Goal: Check status: Check status

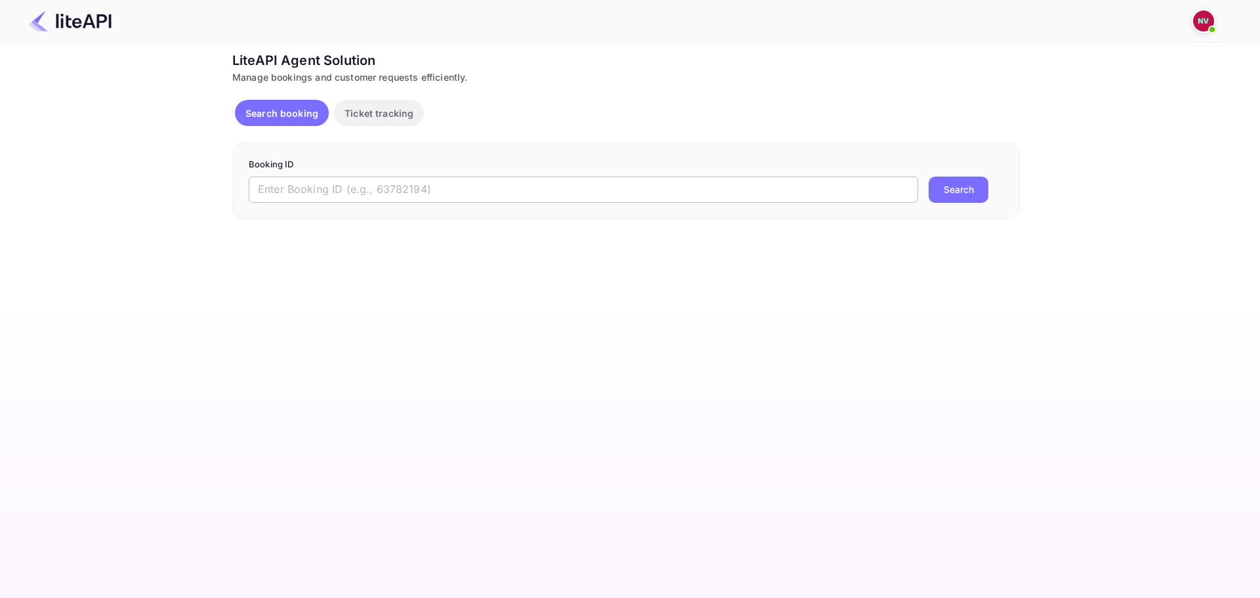
click at [620, 190] on input "text" at bounding box center [584, 190] width 670 height 26
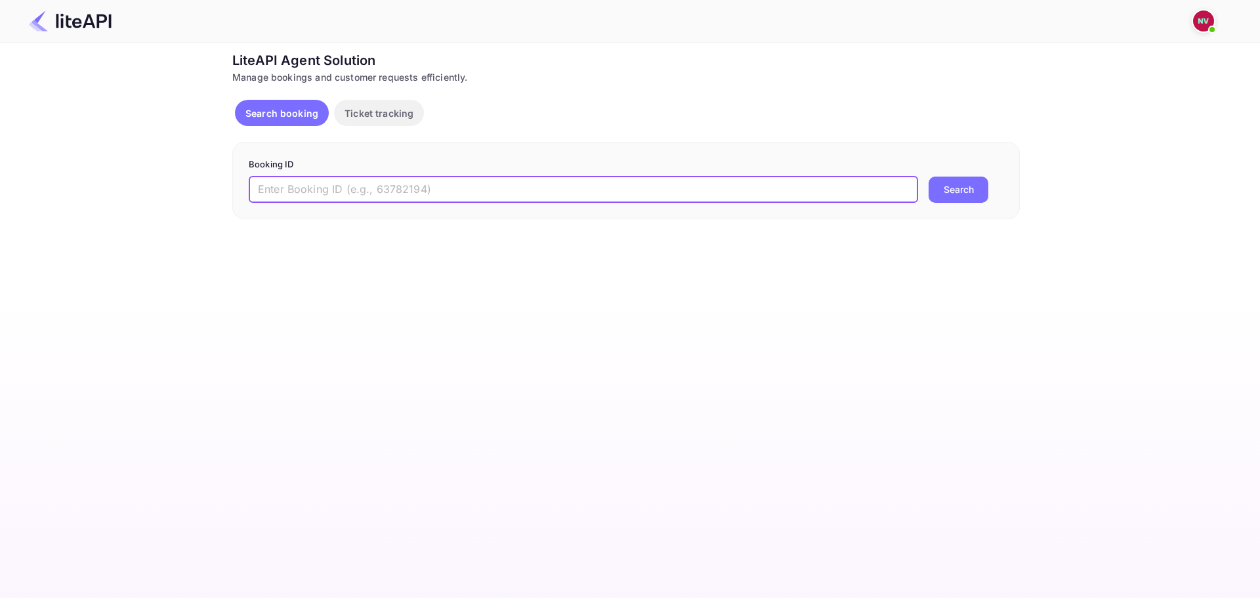
paste input "8912864"
type input "8912864"
click at [929, 177] on button "Search" at bounding box center [959, 190] width 60 height 26
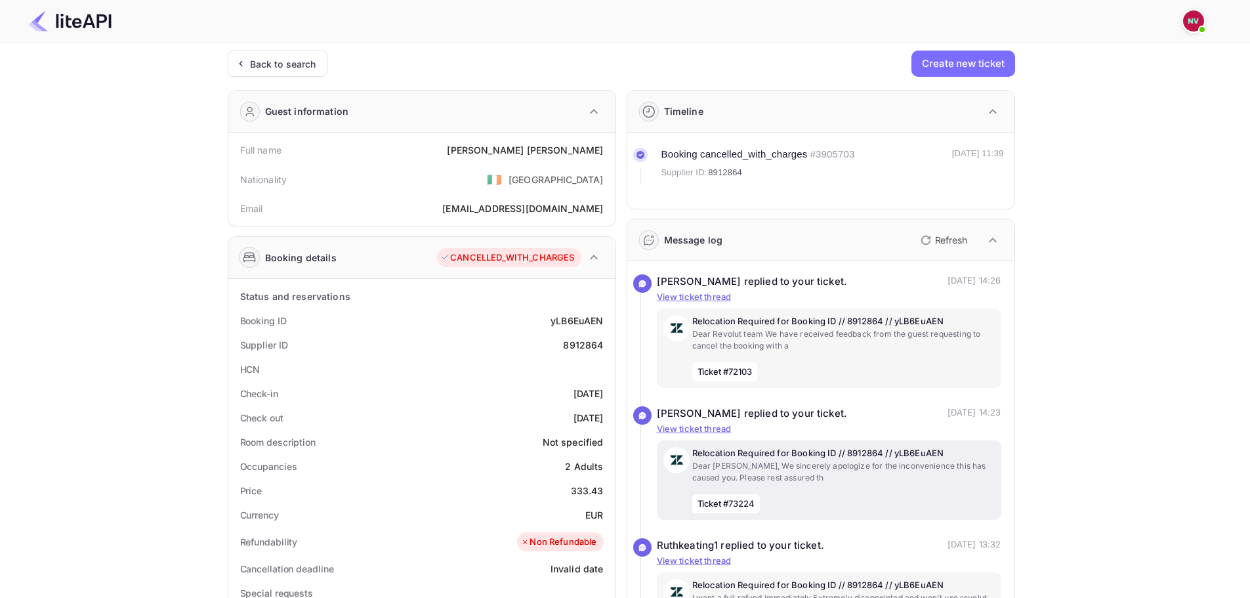
click at [853, 450] on p "Relocation Required for Booking ID // 8912864 // yLB6EuAEN" at bounding box center [843, 453] width 303 height 13
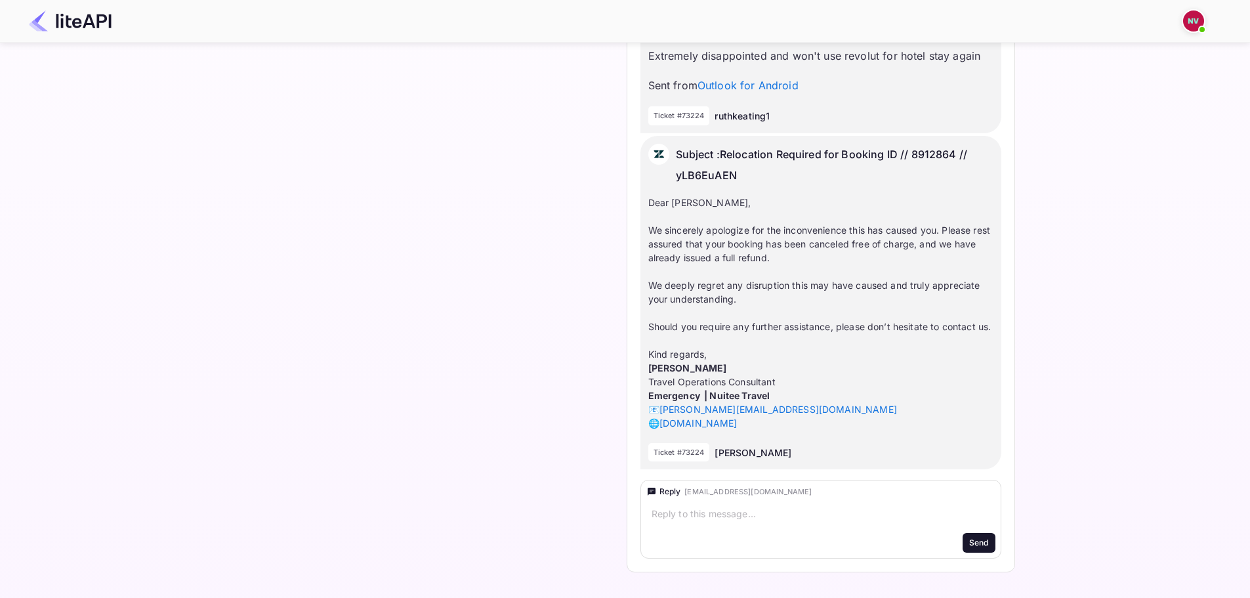
scroll to position [1475, 0]
click at [734, 518] on textarea at bounding box center [799, 513] width 295 height 13
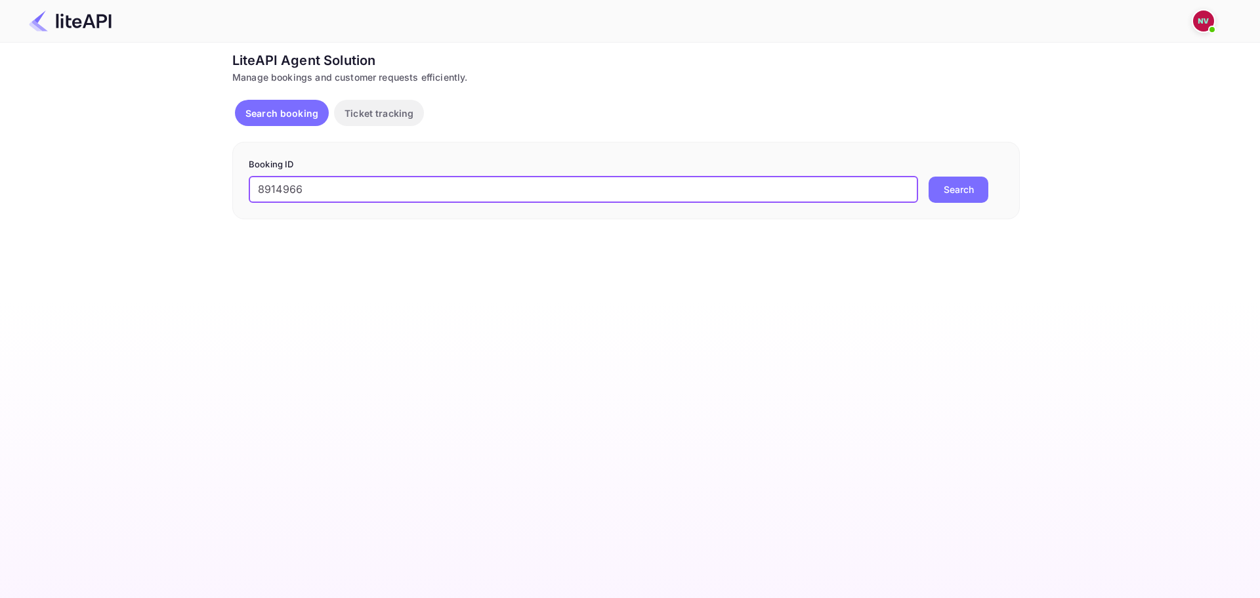
type input "8914966"
click at [929, 177] on button "Search" at bounding box center [959, 190] width 60 height 26
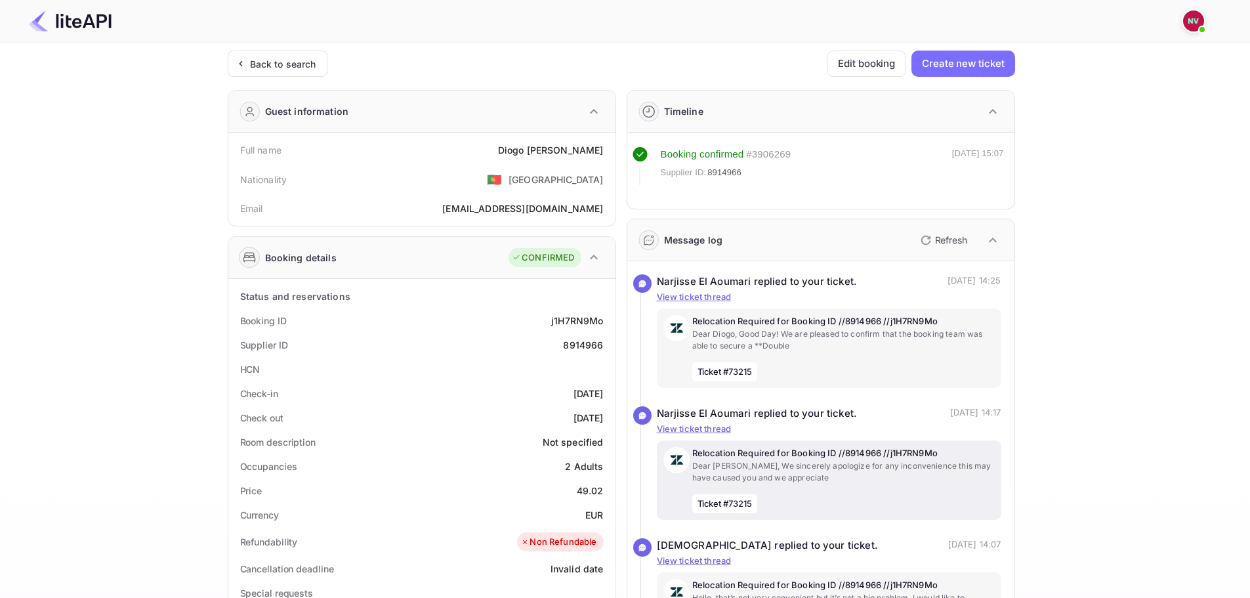
click at [800, 471] on p "Dear [PERSON_NAME], We sincerely apologize for any inconvenience this may have …" at bounding box center [843, 472] width 303 height 24
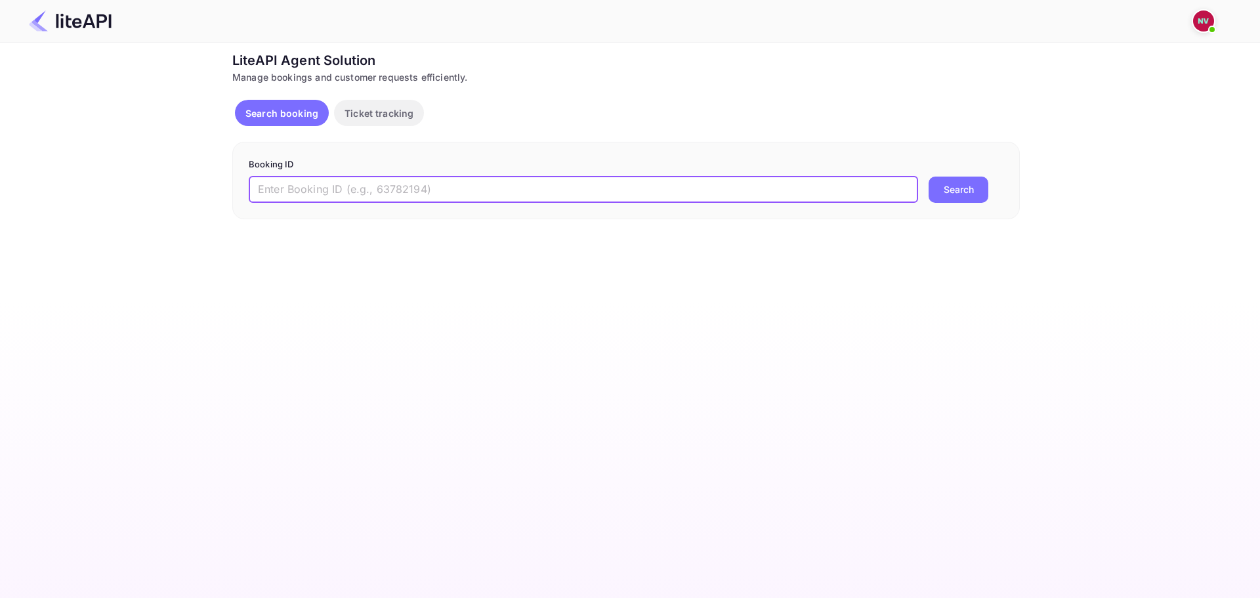
paste input "8547057"
type input "8547057"
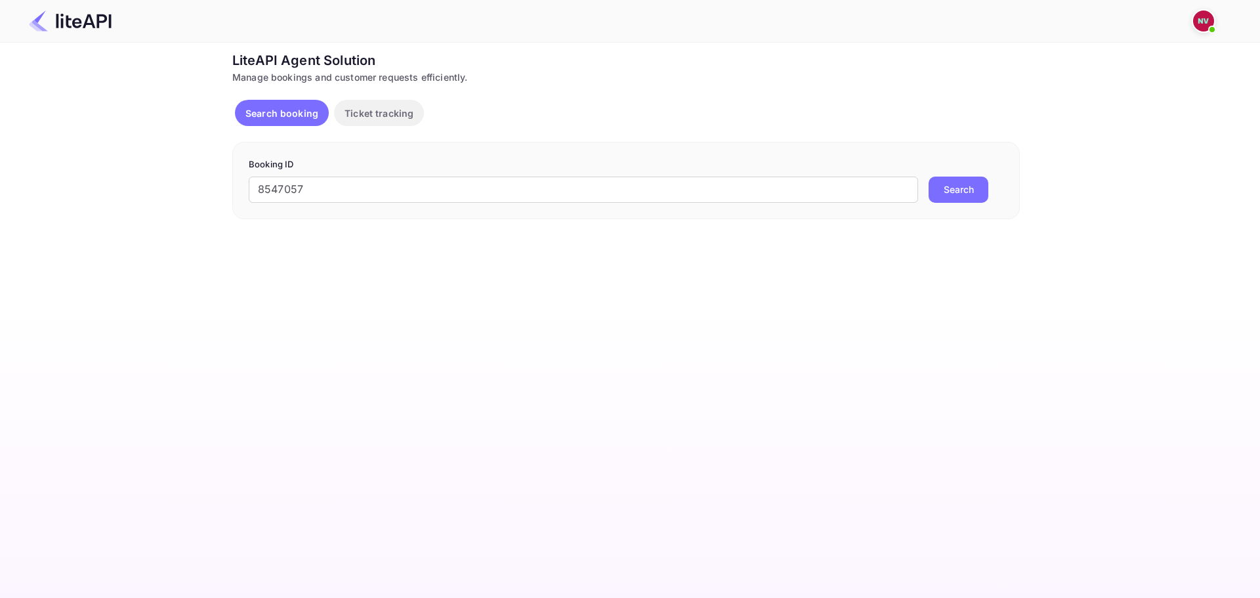
click at [965, 192] on button "Search" at bounding box center [959, 190] width 60 height 26
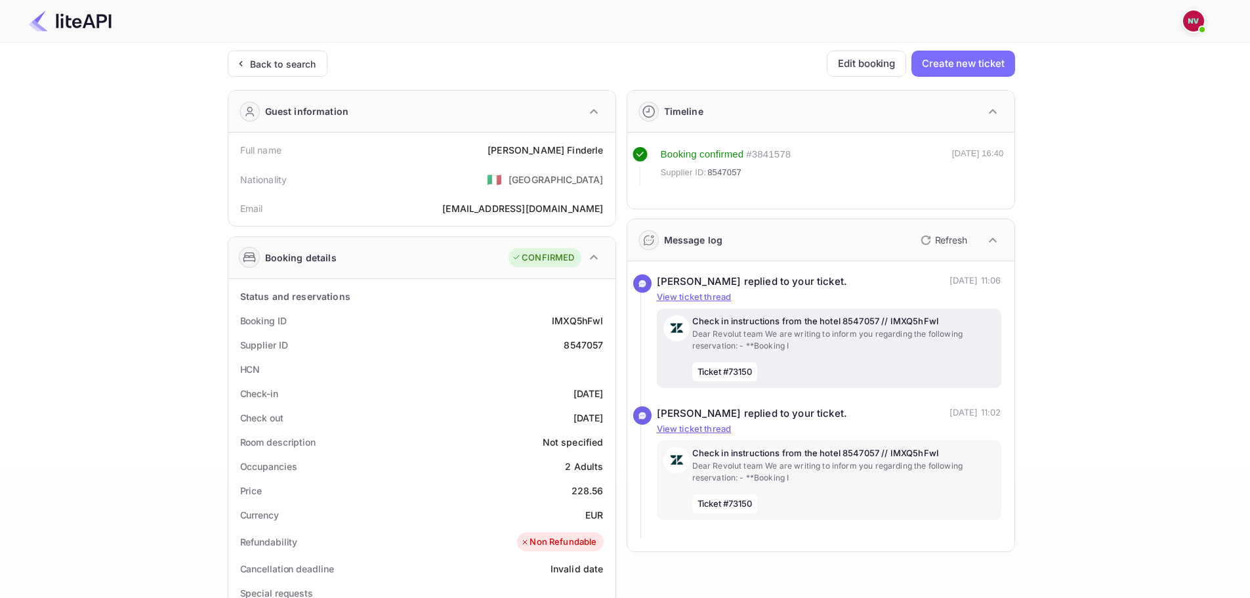
click at [847, 339] on p "Dear Revolut team We are writing to inform you regarding the following reservat…" at bounding box center [843, 340] width 303 height 24
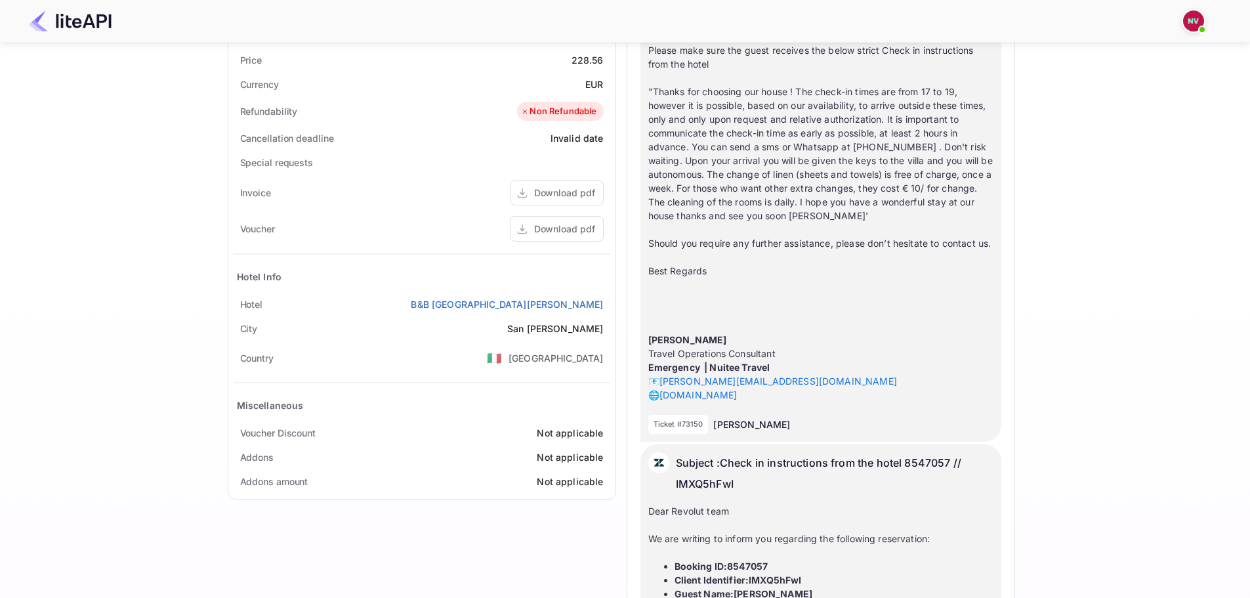
scroll to position [394, 0]
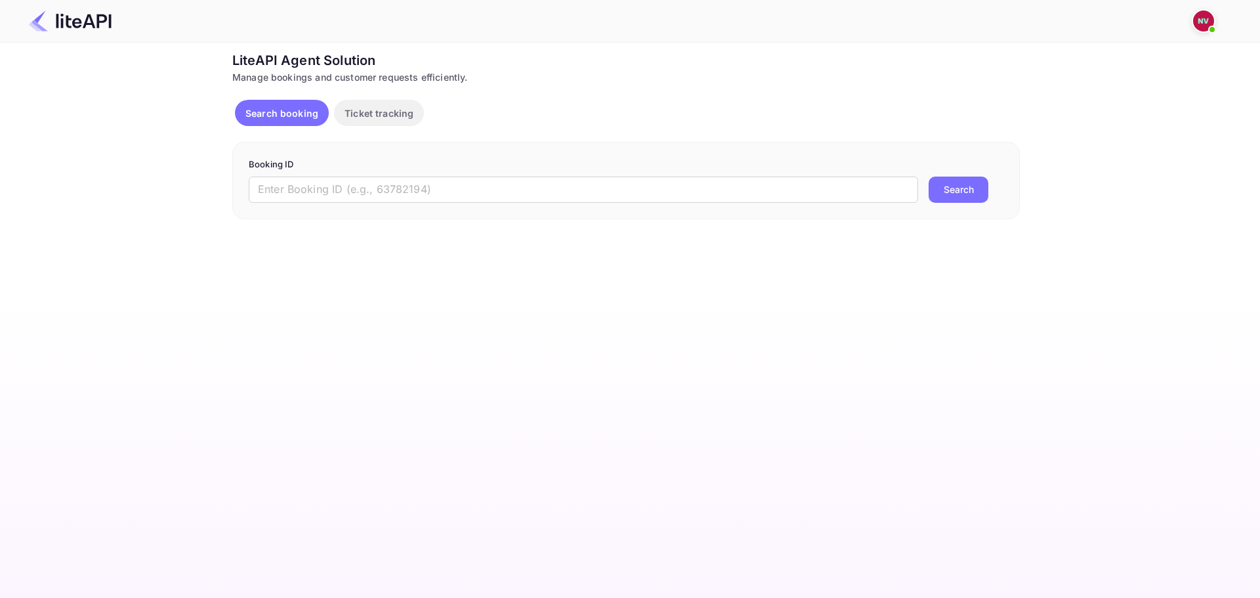
click at [514, 203] on div "Booking ID ​ Search" at bounding box center [626, 180] width 788 height 77
click at [517, 192] on input "text" at bounding box center [584, 190] width 670 height 26
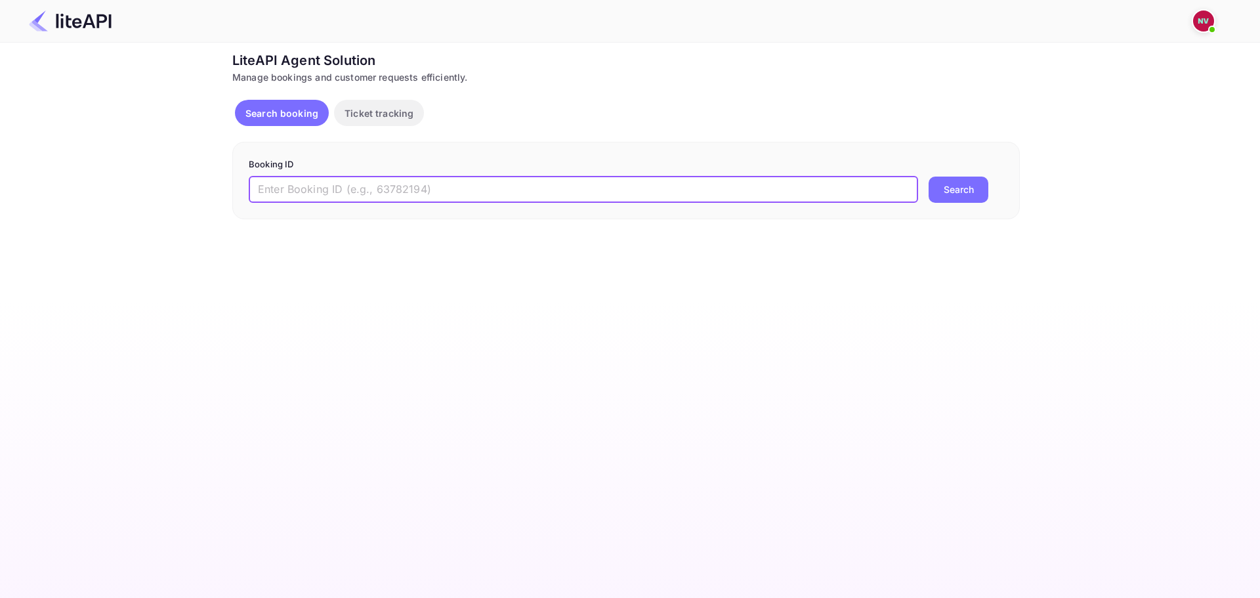
paste input "8929890"
type input "8929890"
click at [929, 177] on button "Search" at bounding box center [959, 190] width 60 height 26
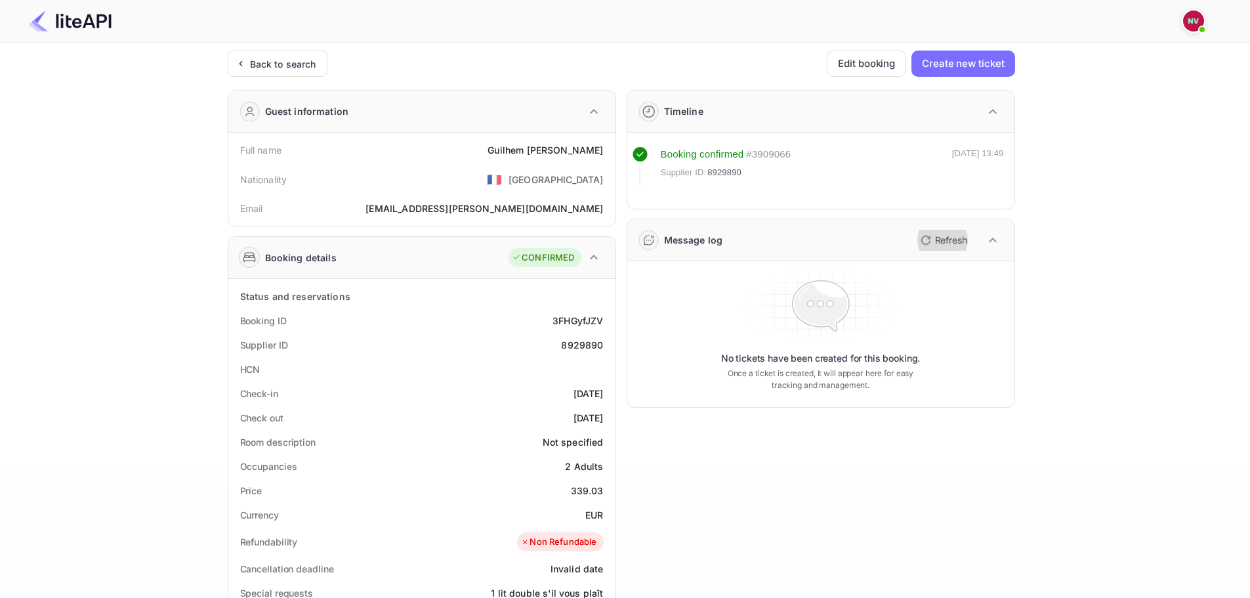
click at [933, 241] on button "Refresh" at bounding box center [943, 240] width 60 height 21
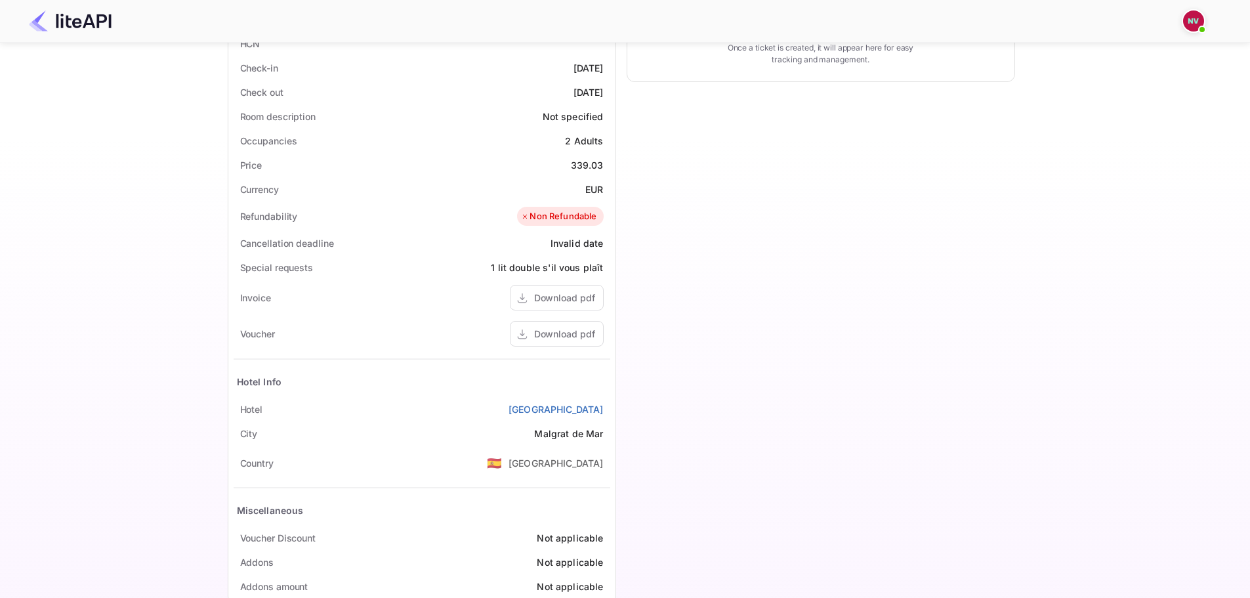
scroll to position [328, 0]
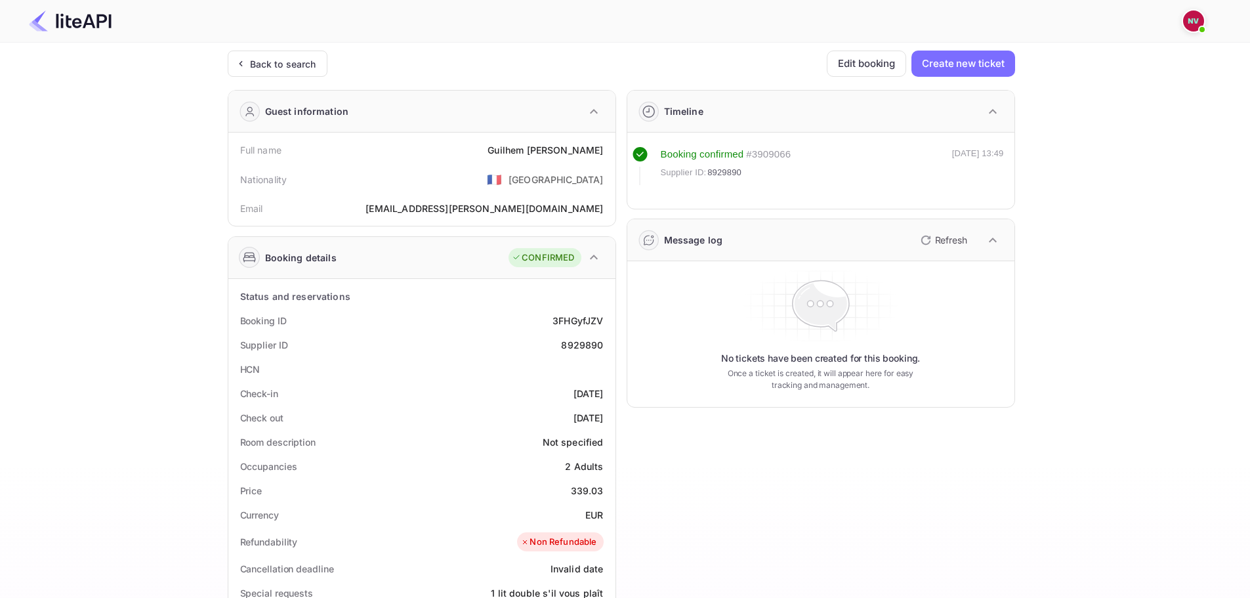
click at [922, 244] on icon "button" at bounding box center [926, 240] width 16 height 16
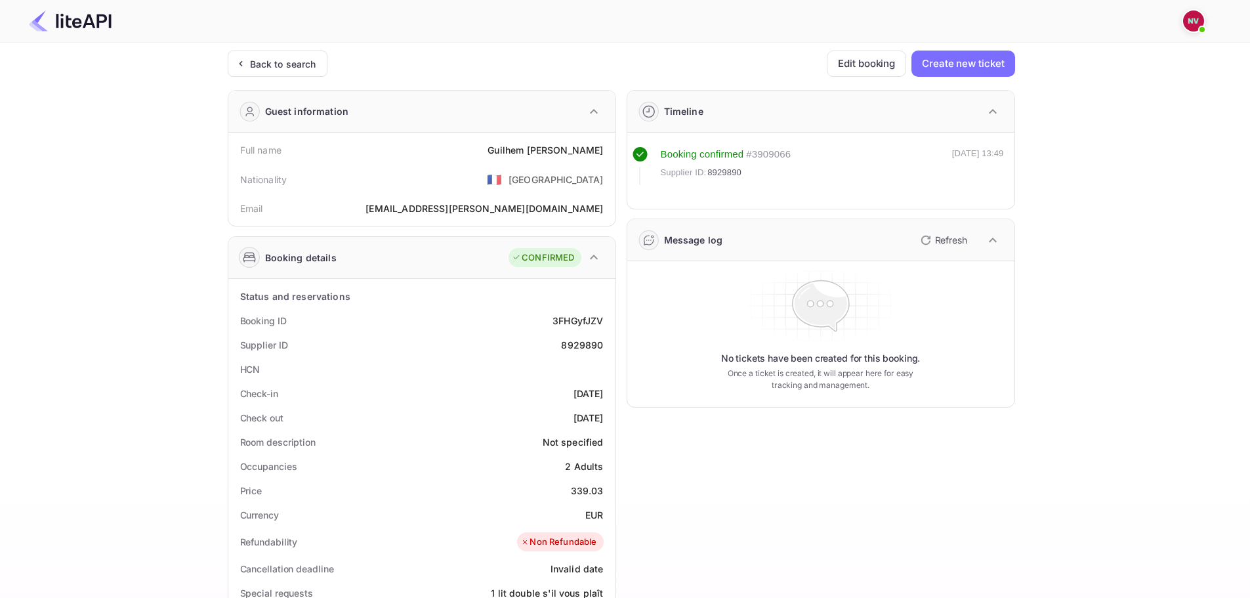
click at [920, 240] on icon "button" at bounding box center [926, 240] width 16 height 16
click at [933, 243] on button "Refresh" at bounding box center [943, 240] width 60 height 21
click at [1141, 310] on div "Ticket Affiliate URL [URL][DOMAIN_NAME] Business partner name Nuitee Travel Cus…" at bounding box center [621, 495] width 1211 height 889
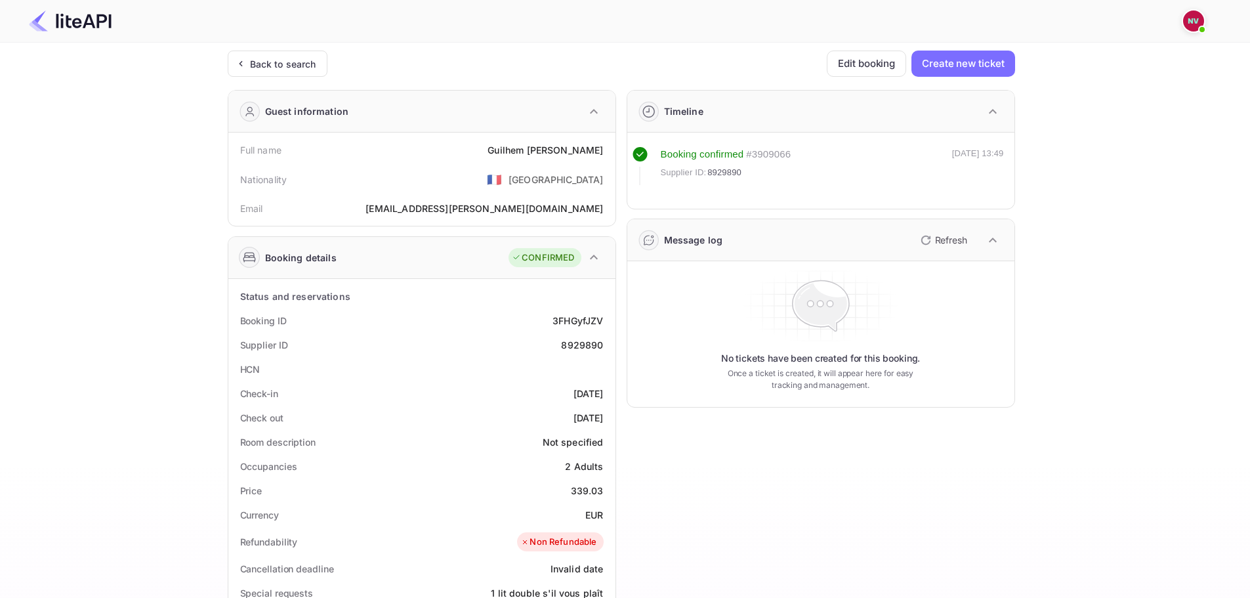
click at [930, 238] on icon "button" at bounding box center [926, 240] width 16 height 16
click at [924, 240] on icon "button" at bounding box center [926, 240] width 16 height 16
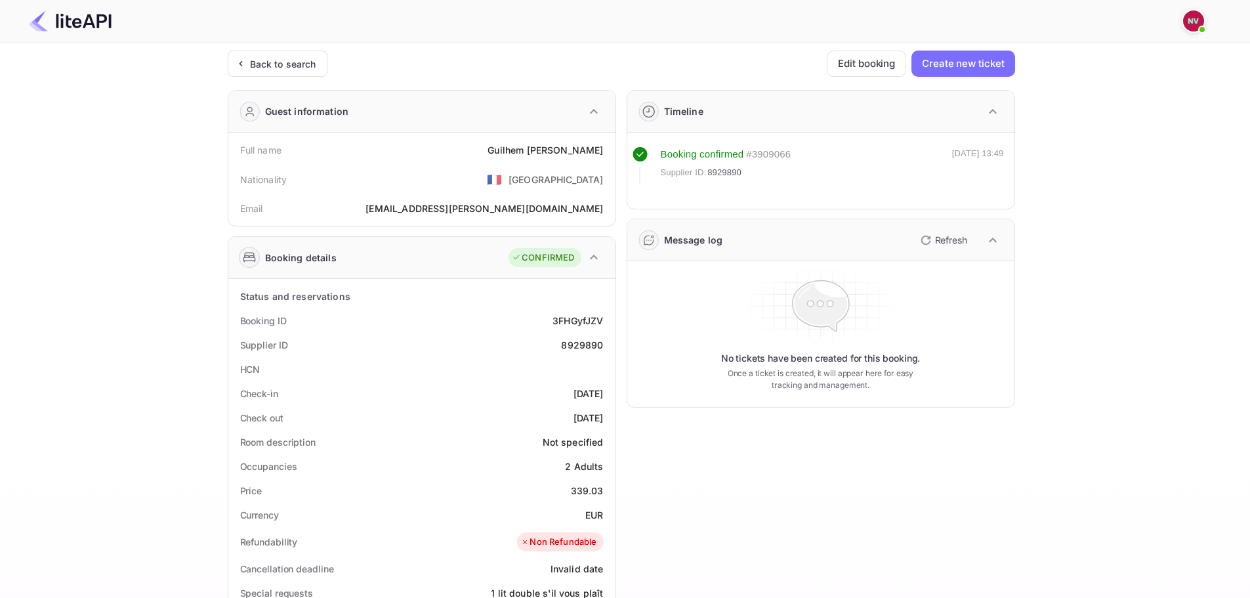
click at [924, 240] on icon "button" at bounding box center [926, 240] width 16 height 16
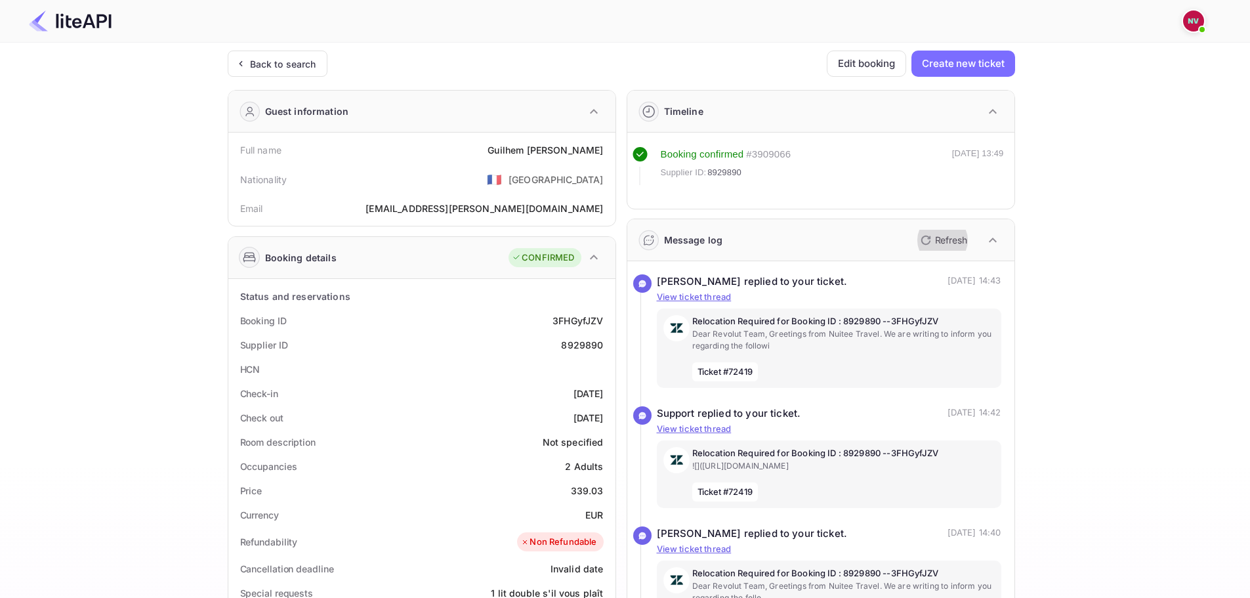
click at [924, 240] on icon "button" at bounding box center [926, 240] width 16 height 16
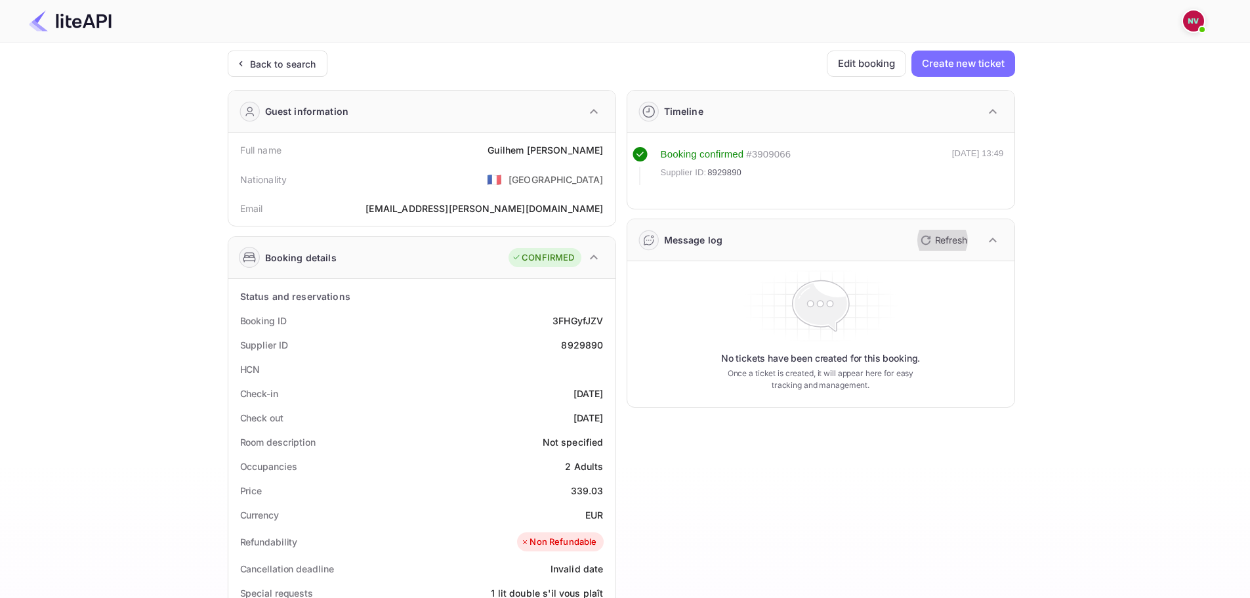
click at [924, 240] on icon "button" at bounding box center [926, 240] width 16 height 16
